Goal: Task Accomplishment & Management: Manage account settings

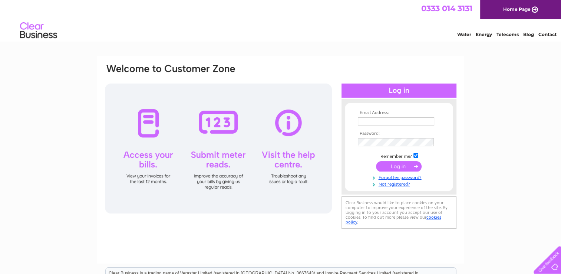
type input "[EMAIL_ADDRESS][DOMAIN_NAME]"
click at [393, 163] on input "submit" at bounding box center [399, 166] width 46 height 10
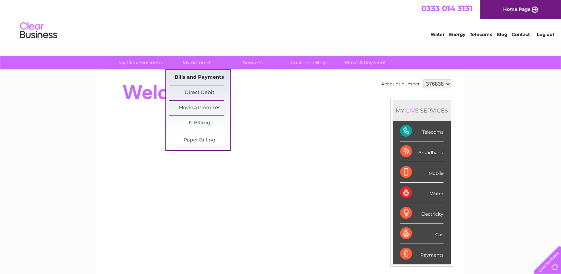
click at [194, 76] on link "Bills and Payments" at bounding box center [199, 77] width 61 height 15
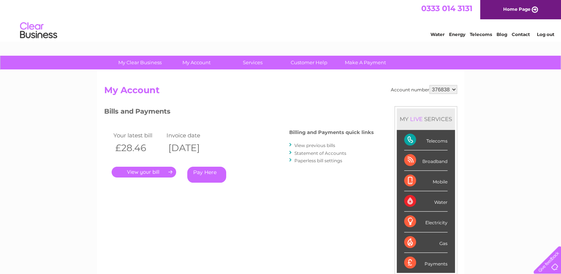
click at [149, 174] on link "." at bounding box center [144, 171] width 64 height 11
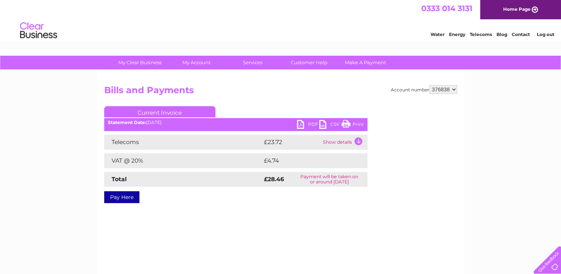
click at [299, 123] on link "PDF" at bounding box center [308, 125] width 22 height 11
